Goal: Find specific page/section: Find specific page/section

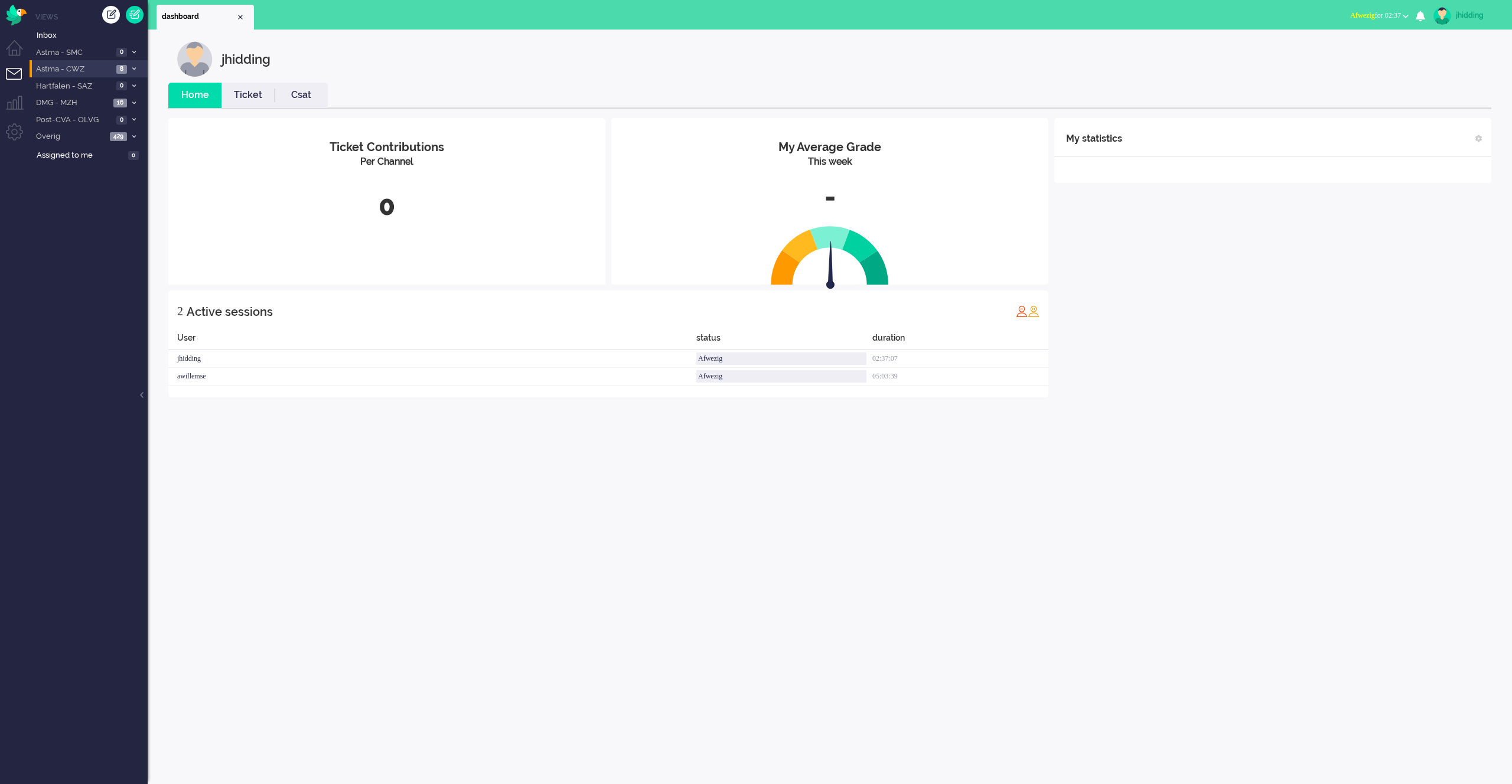
click at [58, 71] on span "Astma - CWZ" at bounding box center [74, 70] width 79 height 12
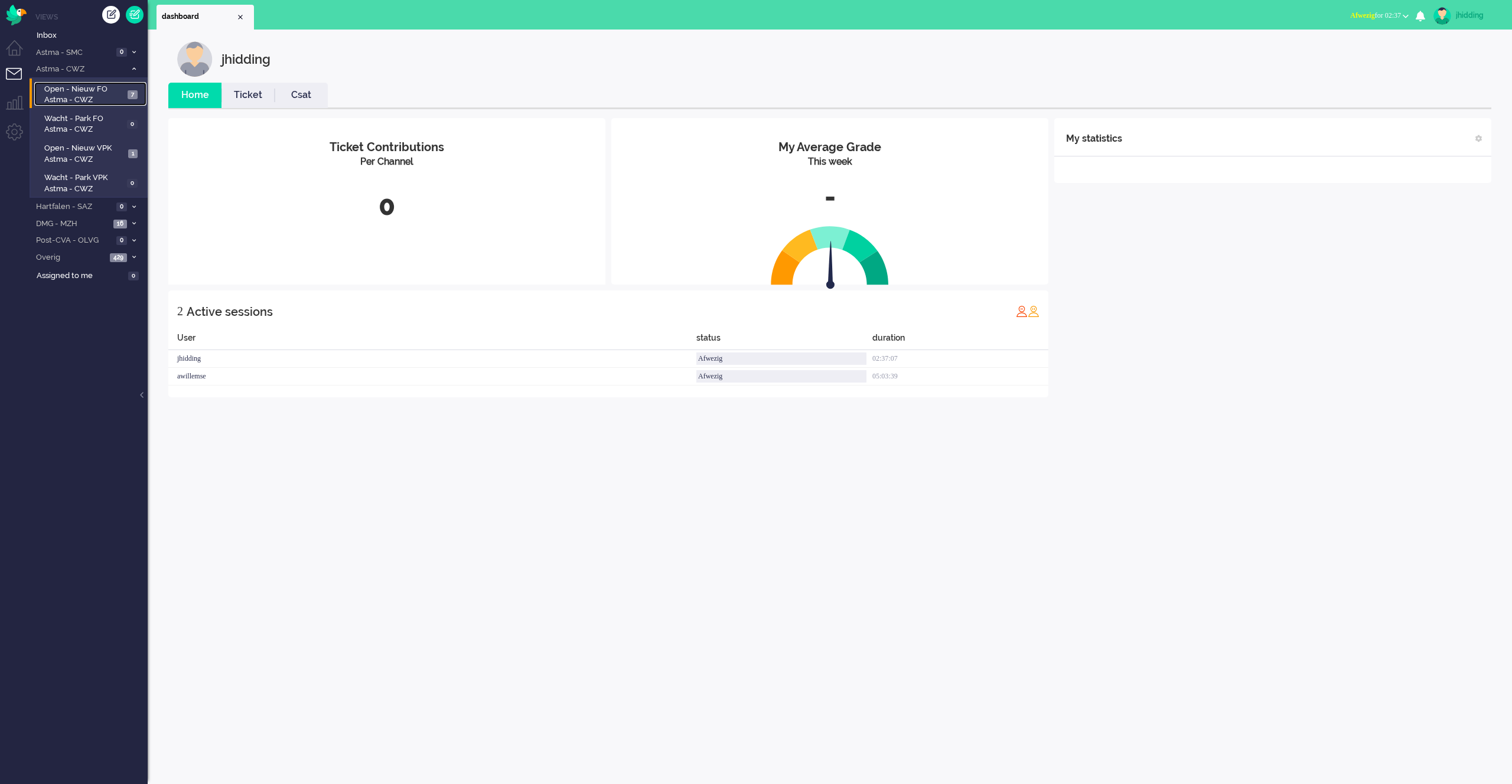
click at [72, 95] on span "Open - Nieuw FO Astma - CWZ" at bounding box center [84, 94] width 80 height 22
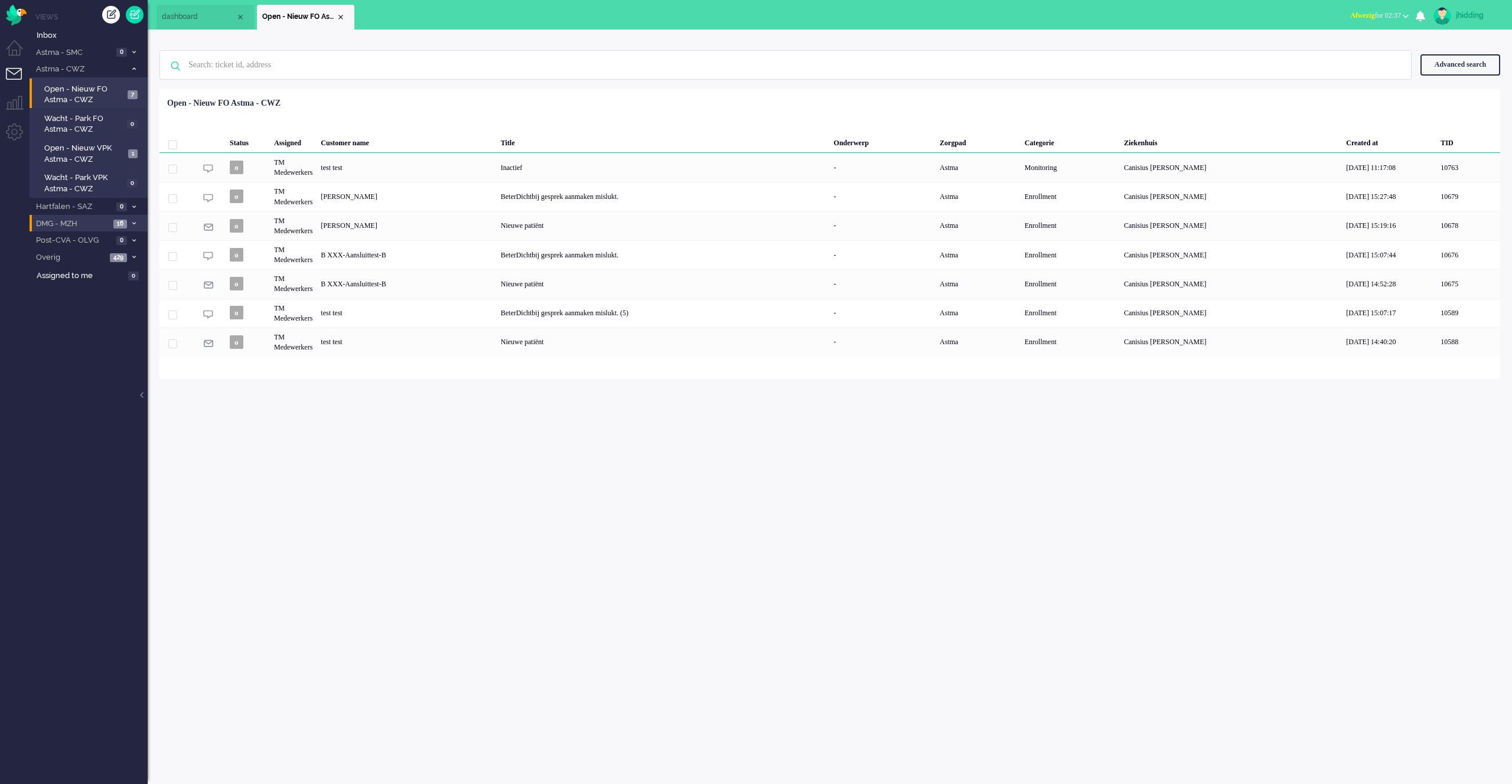
click at [84, 223] on span "DMG - MZH" at bounding box center [72, 224] width 76 height 12
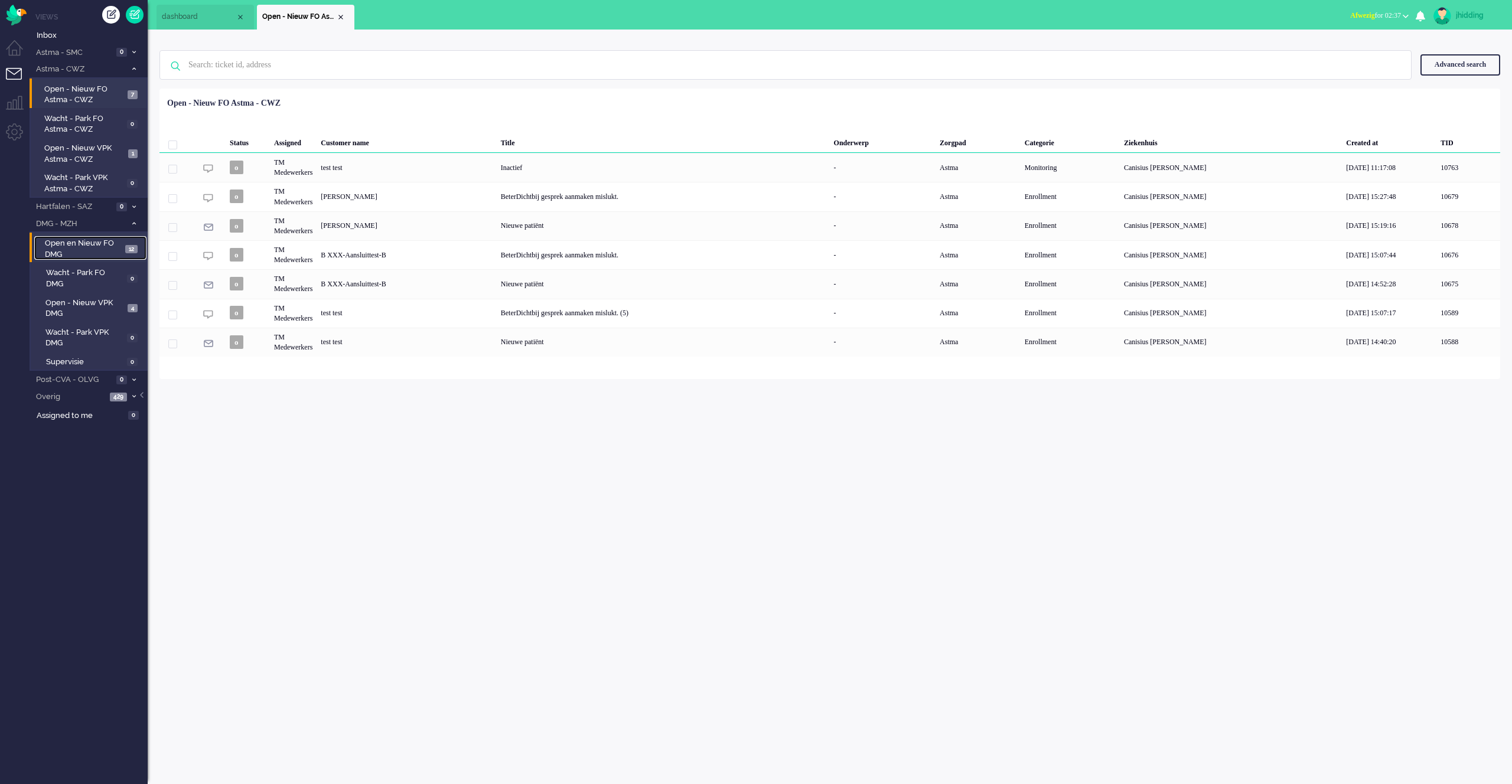
click at [97, 246] on span "Open en Nieuw FO DMG" at bounding box center [83, 249] width 77 height 22
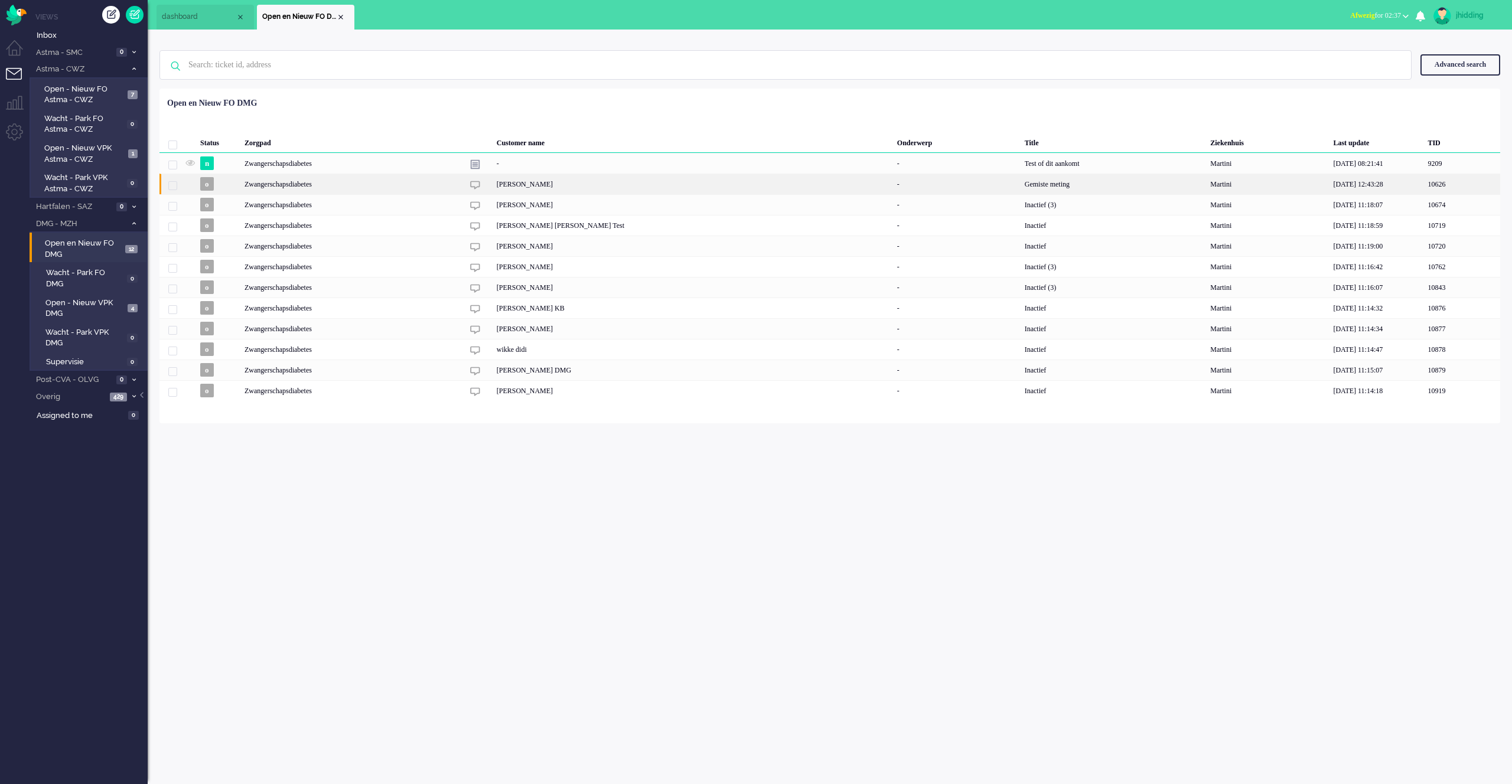
click at [569, 185] on div "[PERSON_NAME]" at bounding box center [693, 184] width 401 height 21
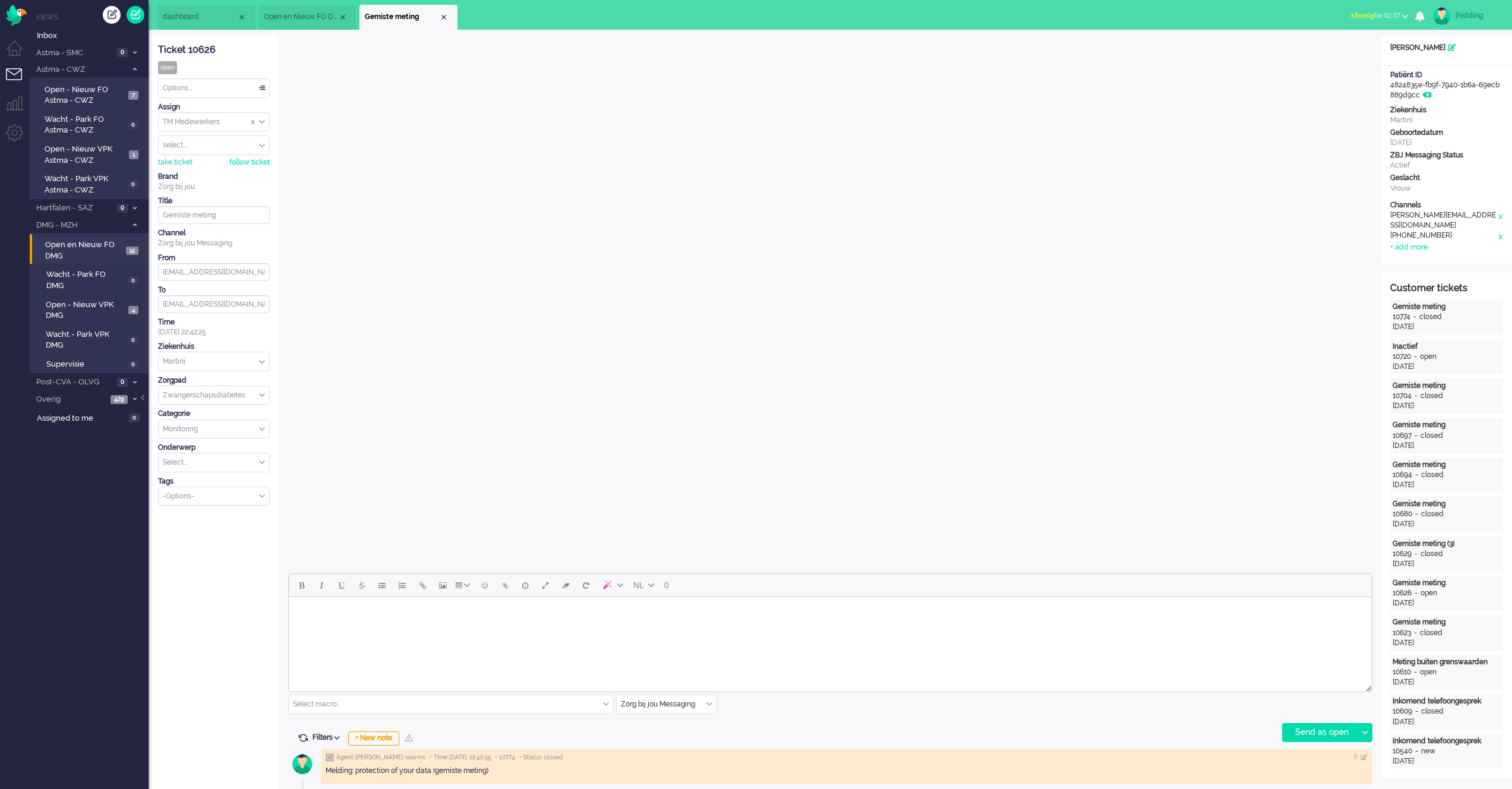
drag, startPoint x: 1418, startPoint y: 95, endPoint x: 1391, endPoint y: 88, distance: 27.9
click at [1391, 88] on div "Patiënt ID 4824835e-fb9f-7940-1b6a-69ecb889d9cc" at bounding box center [1447, 86] width 130 height 30
copy div "4824835e-fb9f-7940-1b6a-69ecb889d9cc"
